Goal: Task Accomplishment & Management: Manage account settings

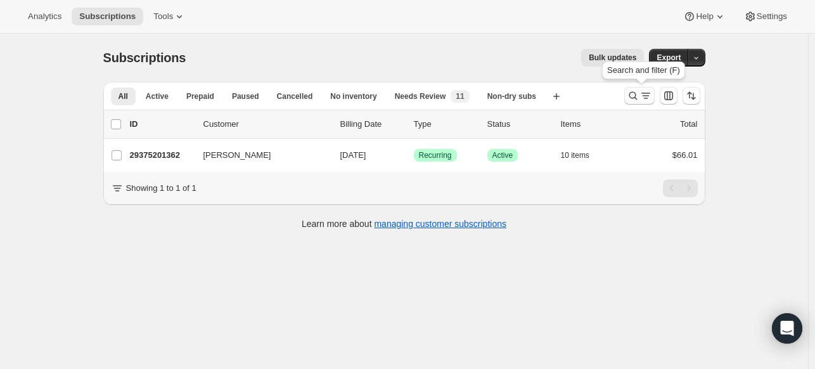
click at [637, 100] on icon "Search and filter results" at bounding box center [633, 95] width 13 height 13
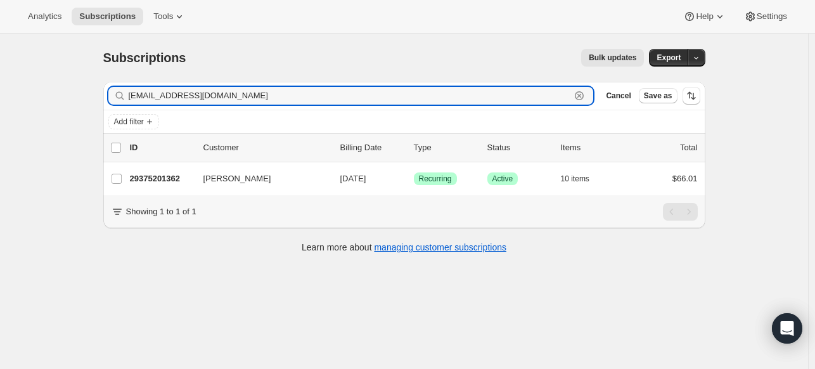
click at [584, 98] on icon "button" at bounding box center [579, 95] width 9 height 9
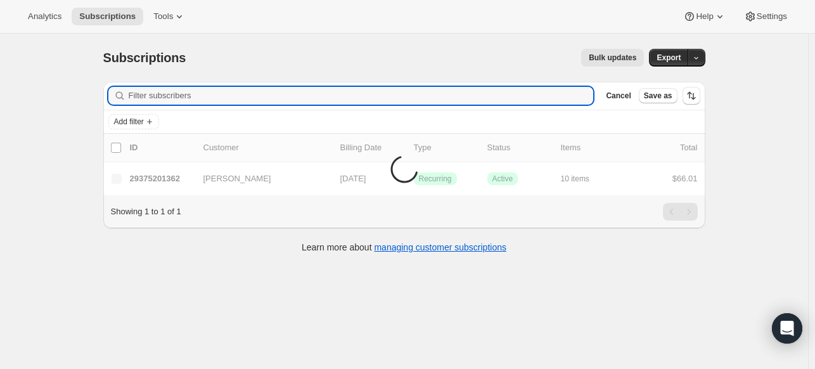
paste input "[EMAIL_ADDRESS][DOMAIN_NAME]"
type input "[EMAIL_ADDRESS][DOMAIN_NAME]"
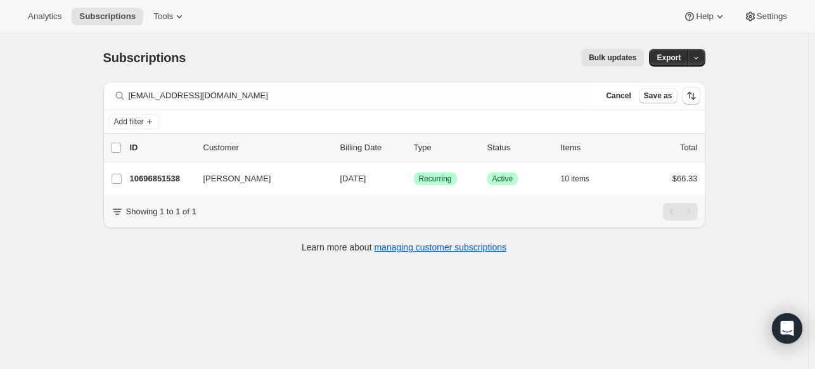
click at [363, 337] on div "Subscriptions. This page is ready Subscriptions Bulk updates More actions Bulk …" at bounding box center [404, 218] width 808 height 369
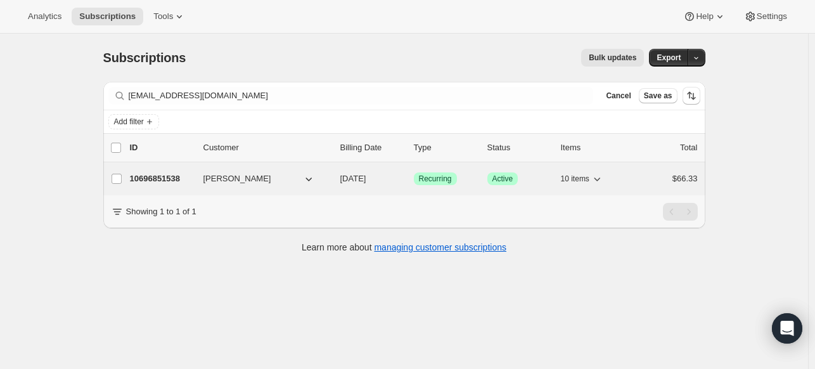
click at [165, 176] on p "10696851538" at bounding box center [161, 178] width 63 height 13
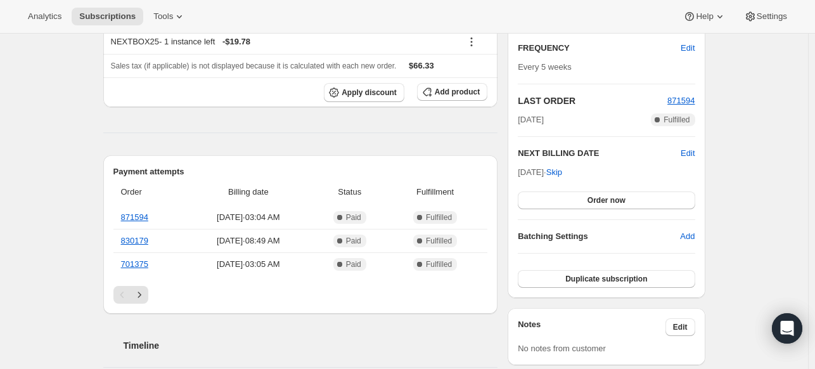
scroll to position [254, 0]
